Goal: Task Accomplishment & Management: Complete application form

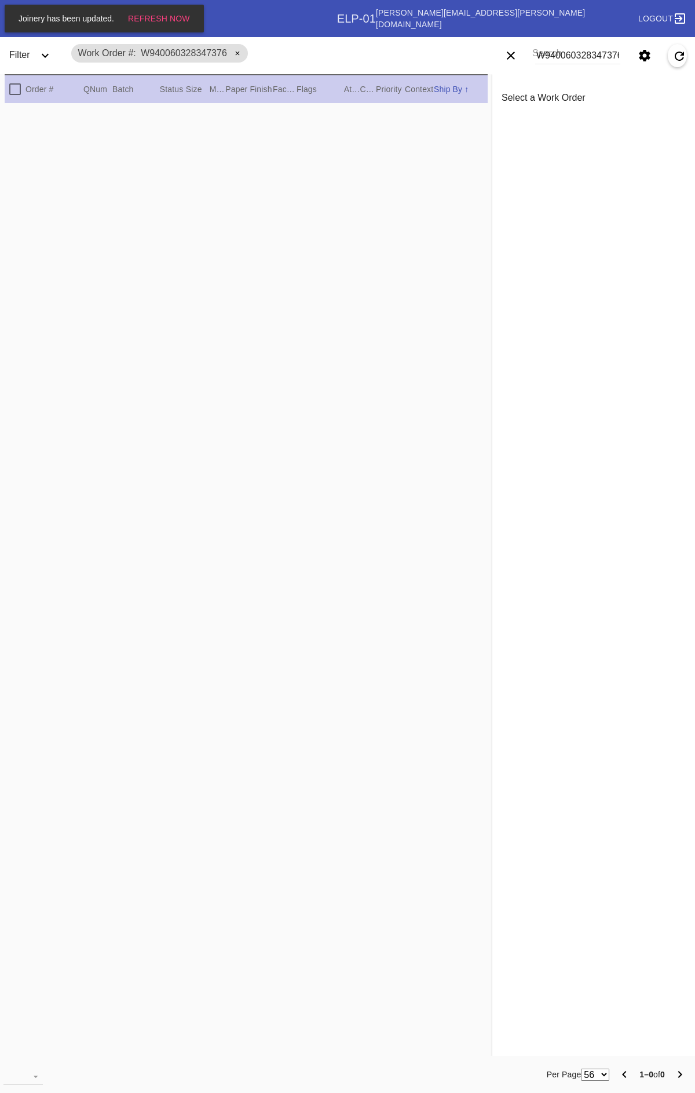
click at [568, 58] on input "W940060328347376" at bounding box center [577, 55] width 85 height 17
click at [597, 53] on input "W940060328347376" at bounding box center [577, 55] width 85 height 17
click at [601, 53] on input "W940060328347376" at bounding box center [577, 55] width 85 height 17
type input "W378922836838650"
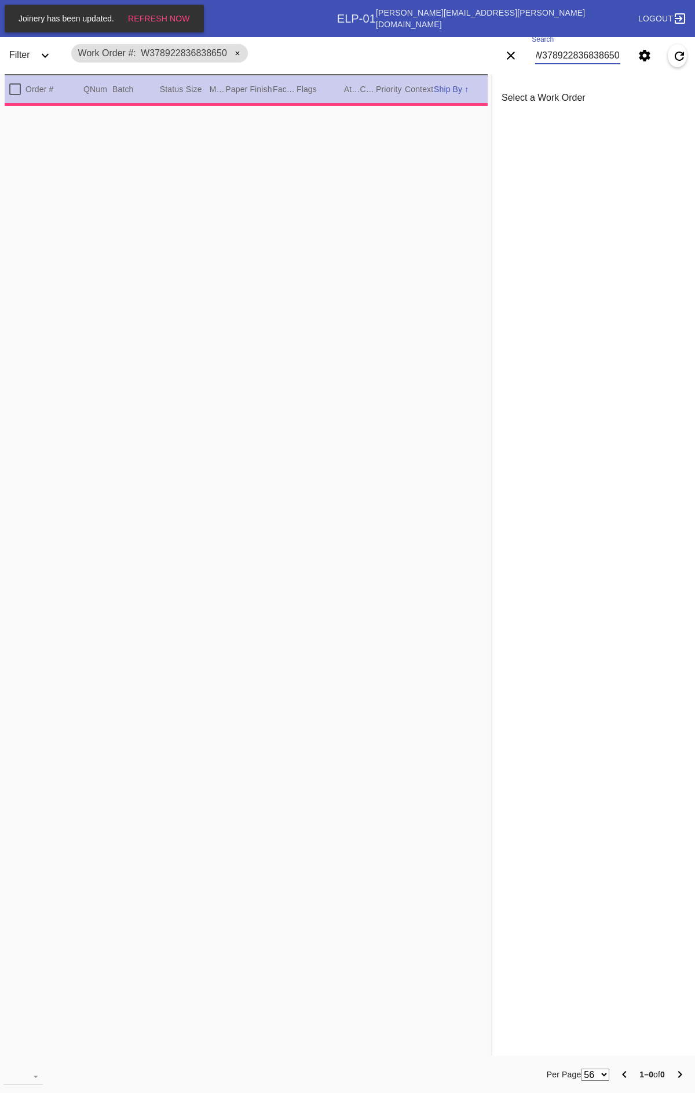
type input "2.5"
type input "0.1875"
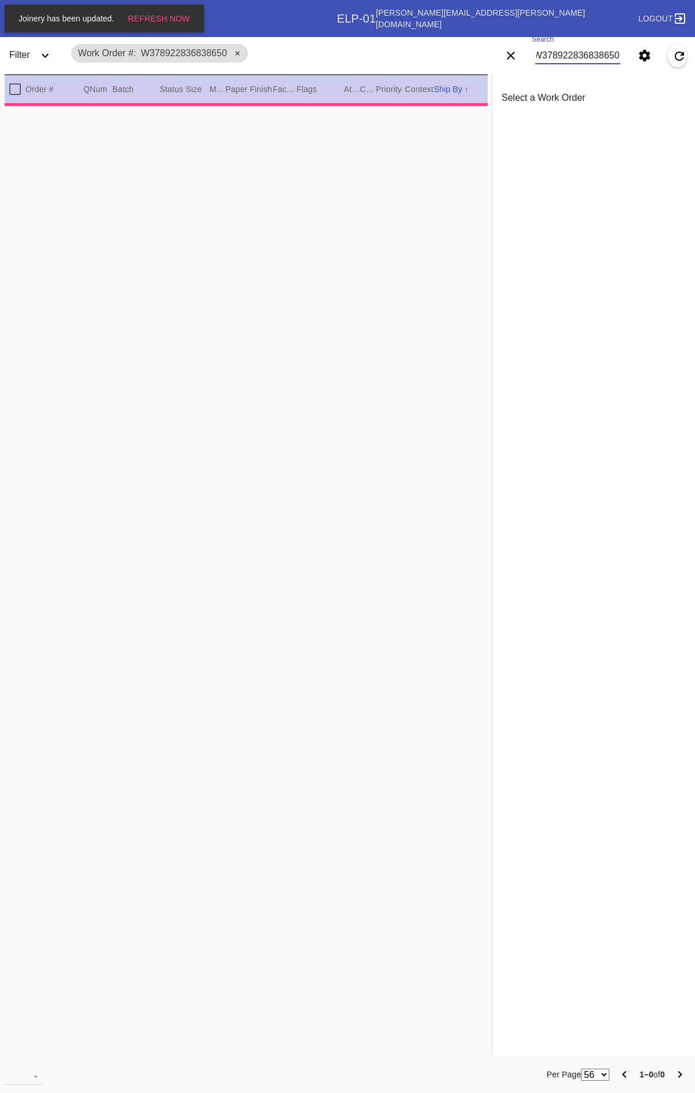
type input "4.75"
type input "6.75"
type input "[DATE]"
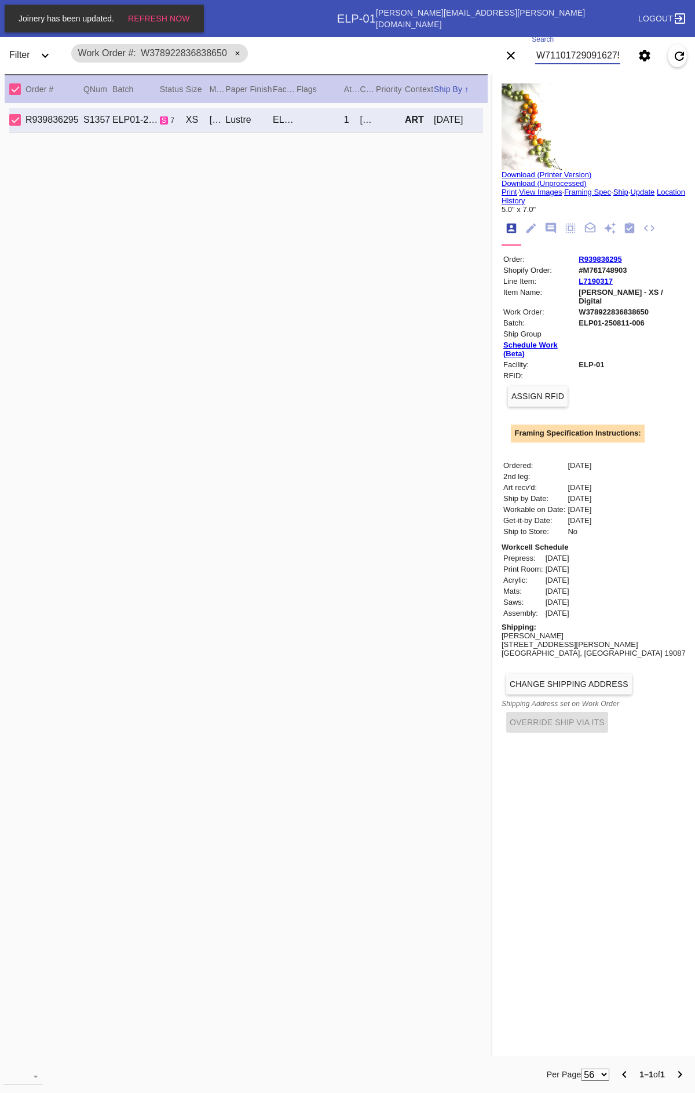
type input "W711017290916275"
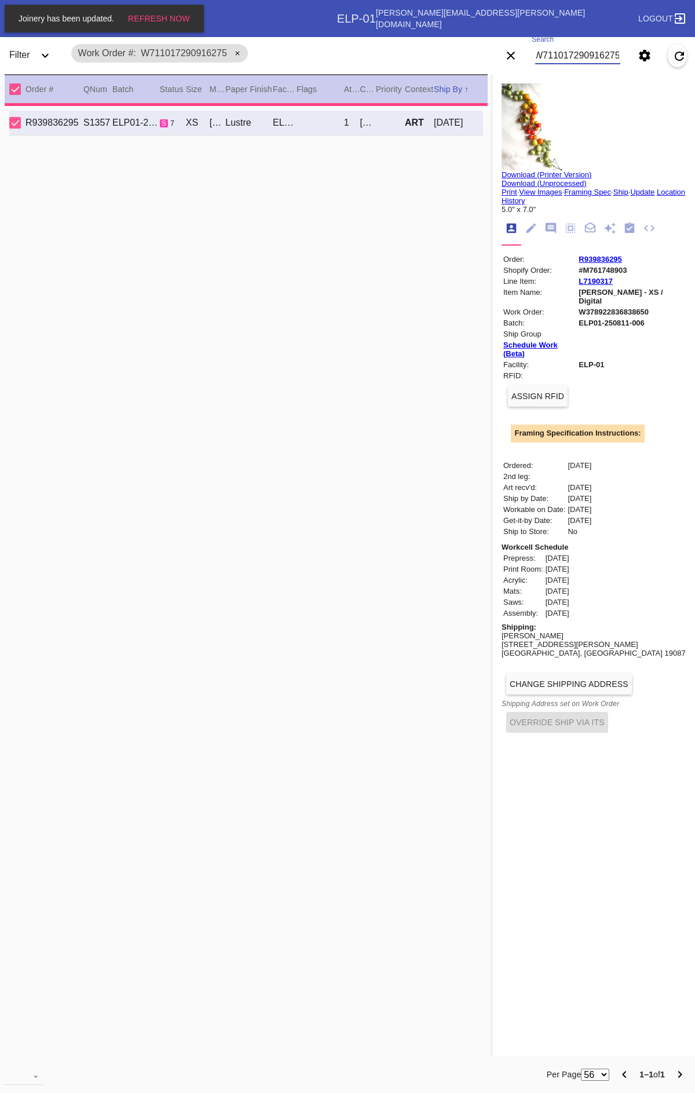
type textarea "***"
type input "0.0"
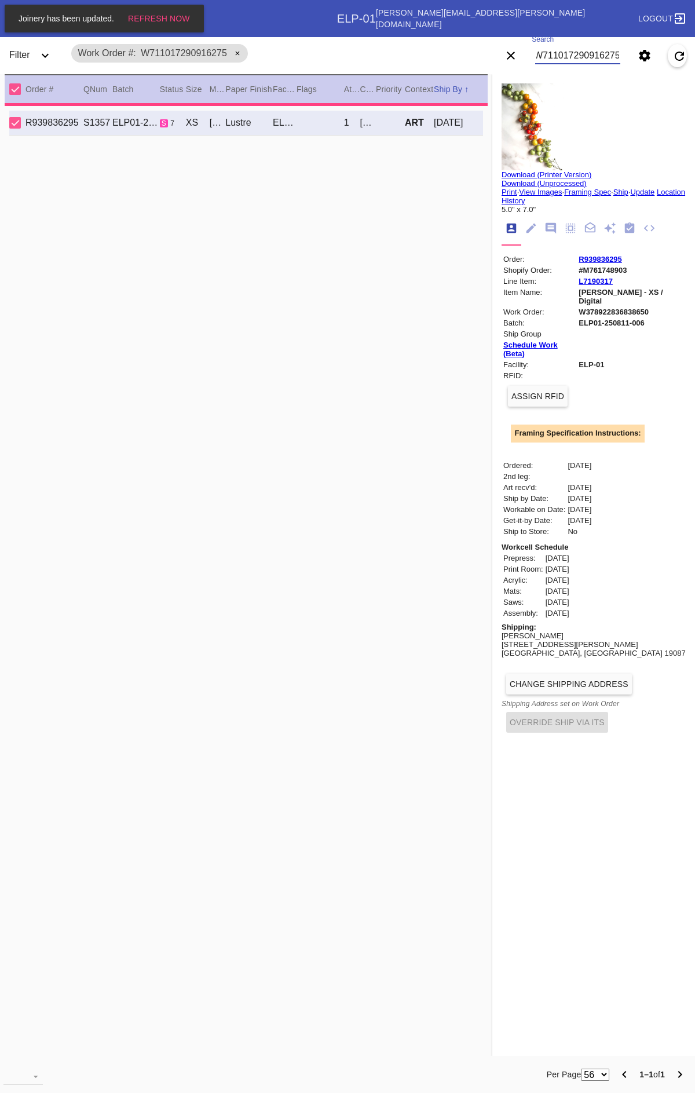
type input "30.0"
type input "24.0"
type input "[DATE]"
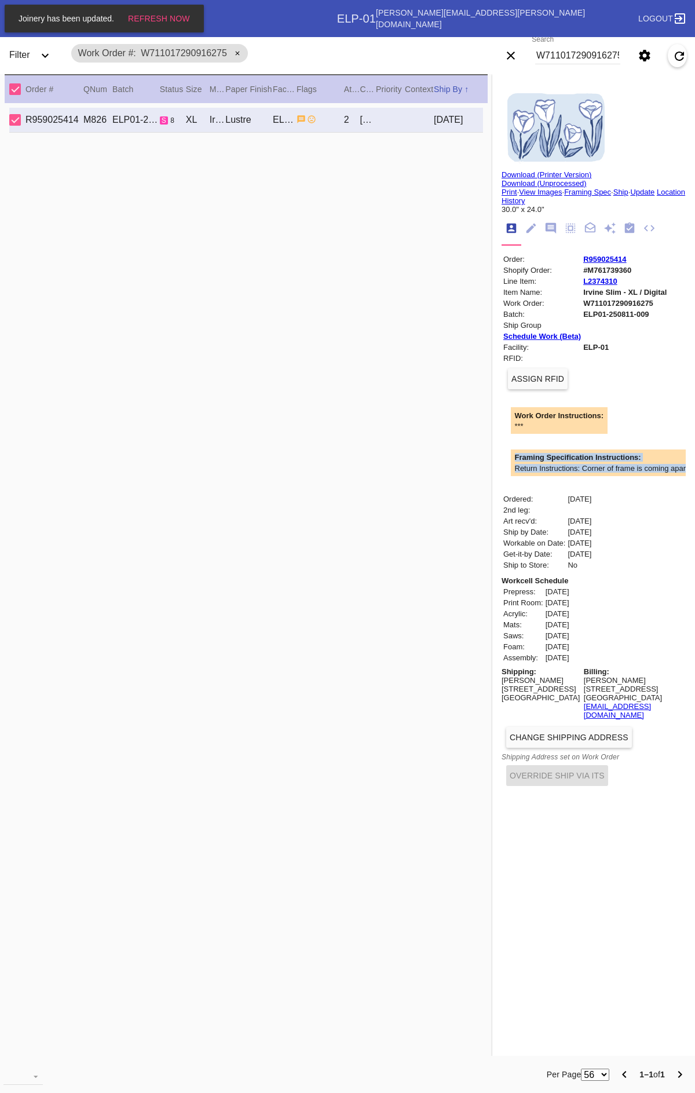
scroll to position [0, 2]
